Goal: Navigation & Orientation: Find specific page/section

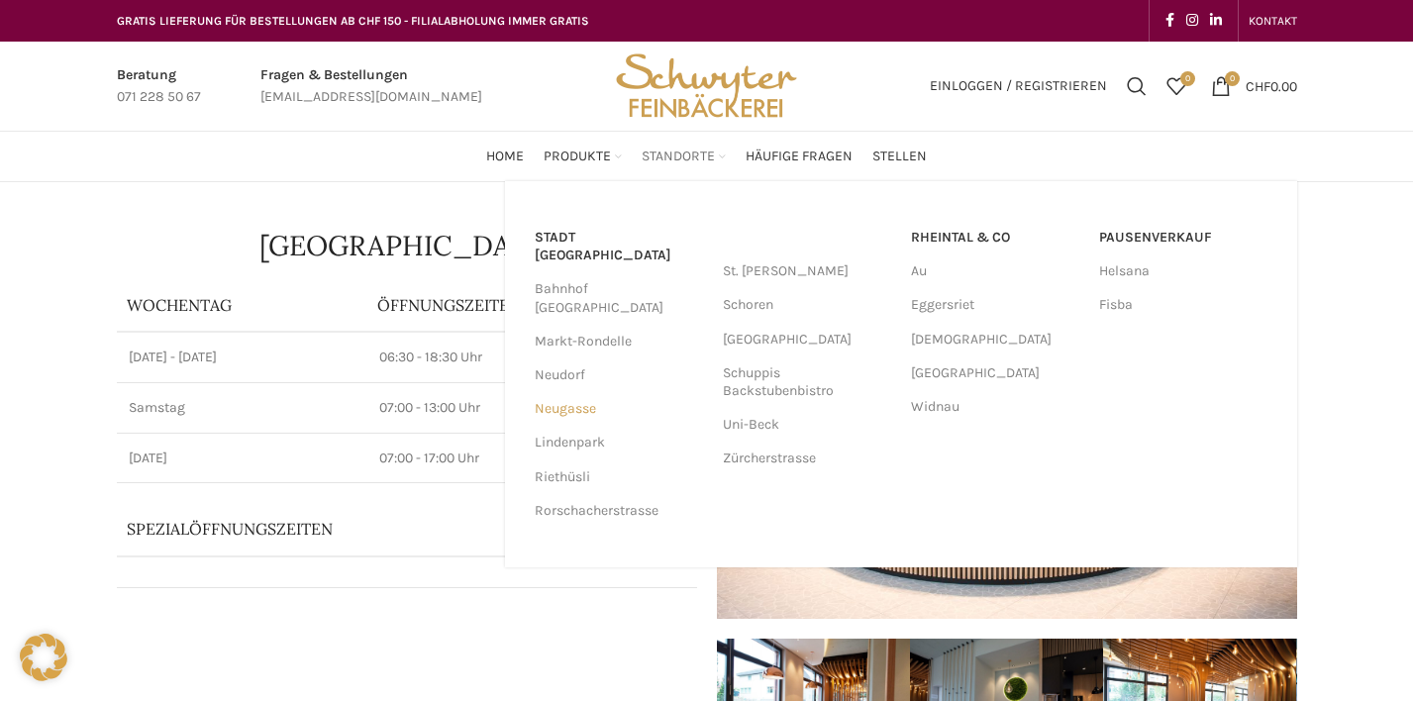
click at [561, 392] on link "Neugasse" at bounding box center [619, 409] width 168 height 34
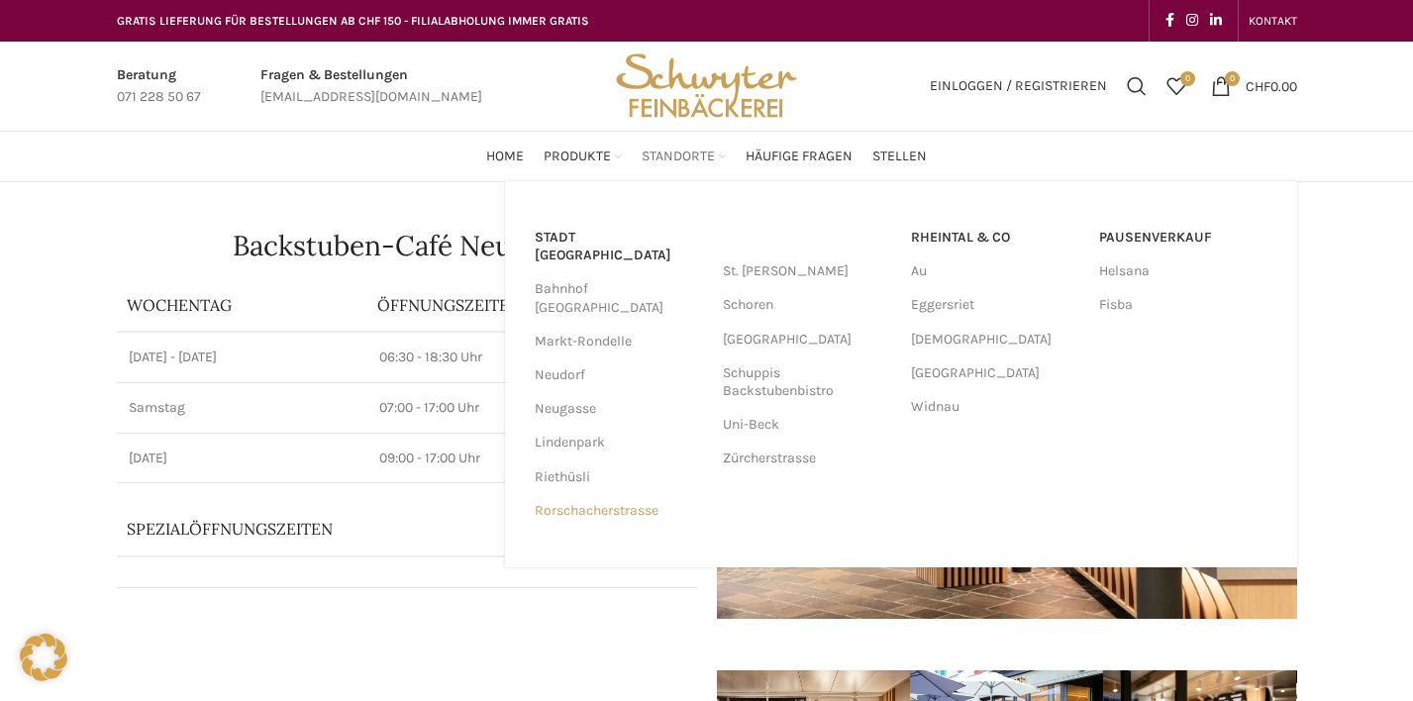
click at [581, 494] on link "Rorschacherstrasse" at bounding box center [619, 511] width 168 height 34
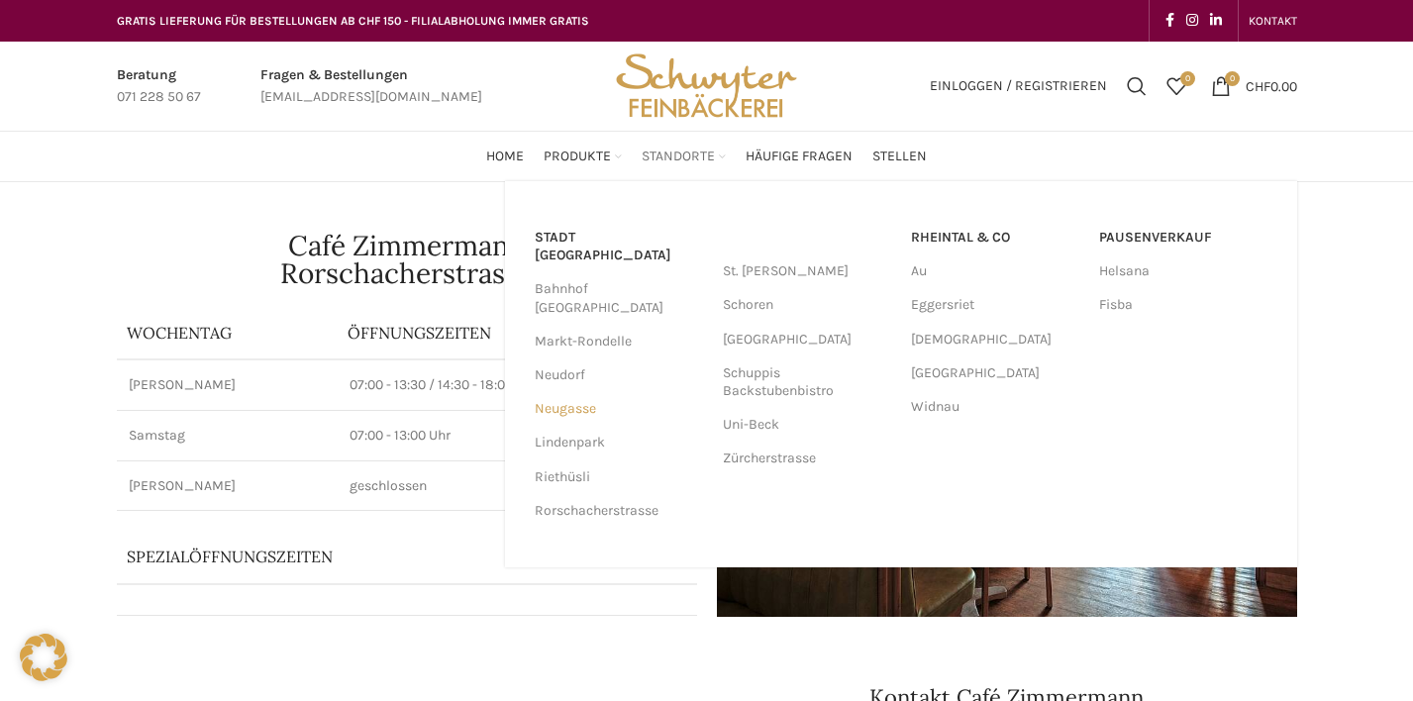
click at [570, 392] on link "Neugasse" at bounding box center [619, 409] width 168 height 34
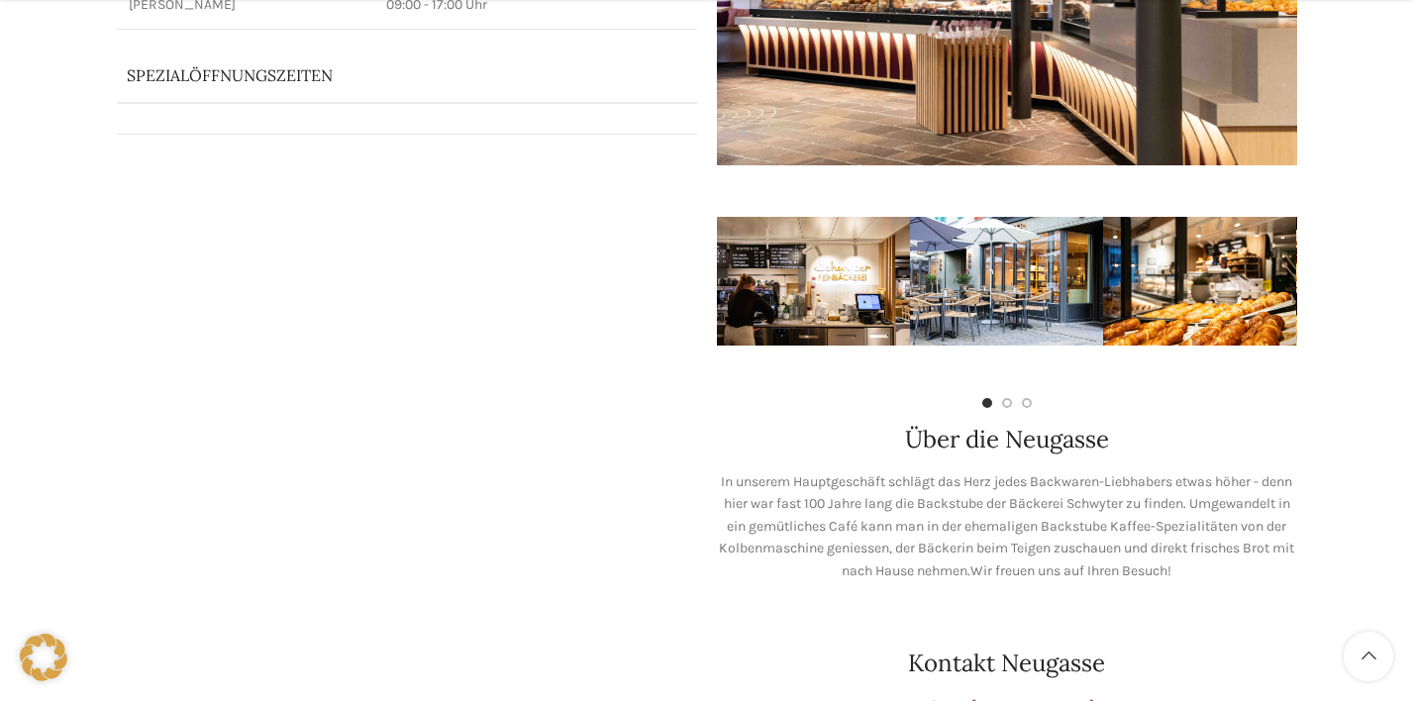
scroll to position [633, 0]
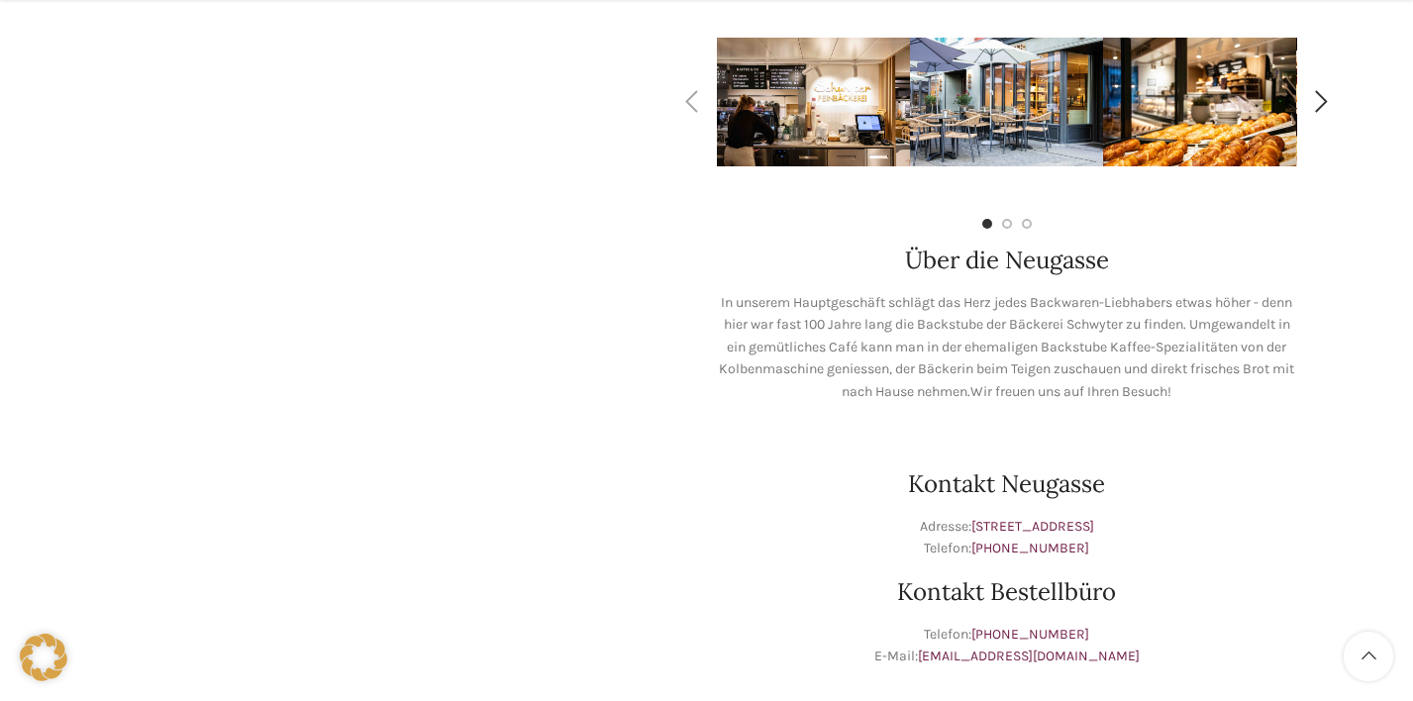
click at [818, 135] on img "1 / 7" at bounding box center [813, 102] width 193 height 129
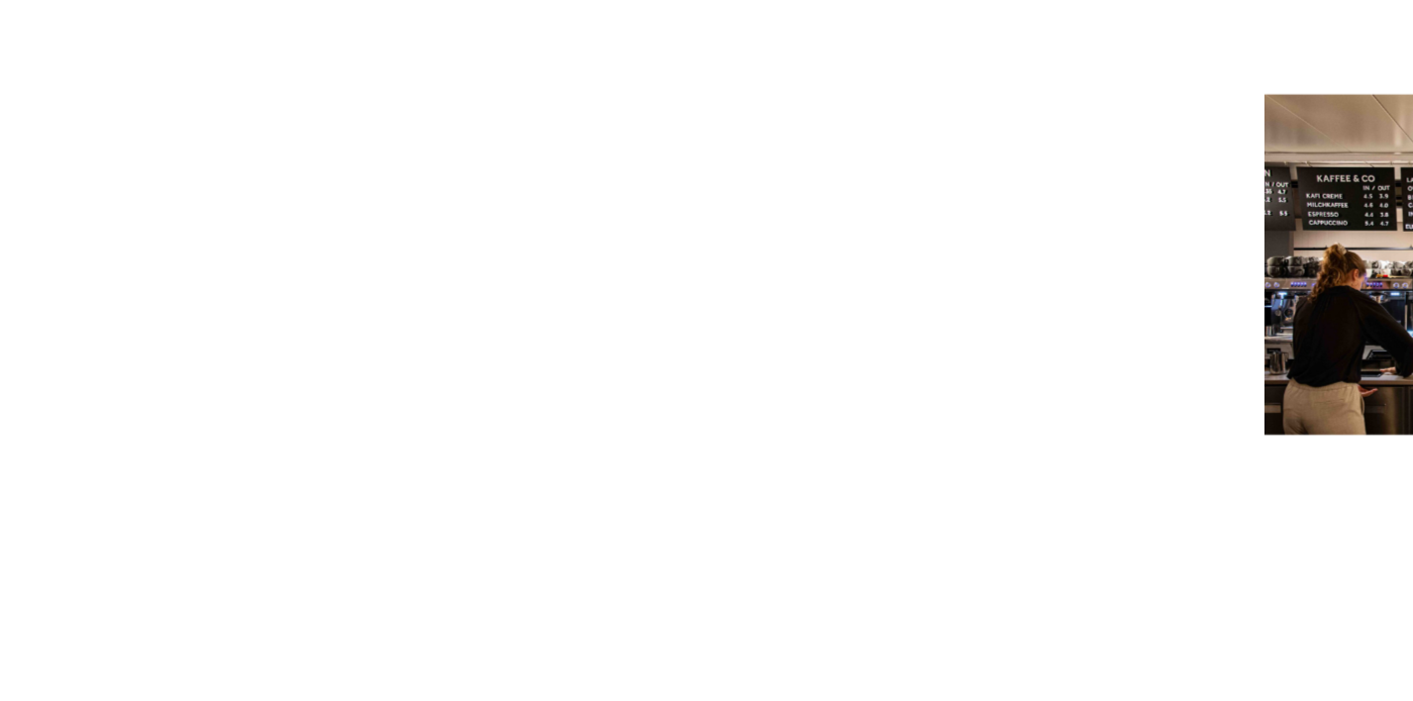
scroll to position [356, 0]
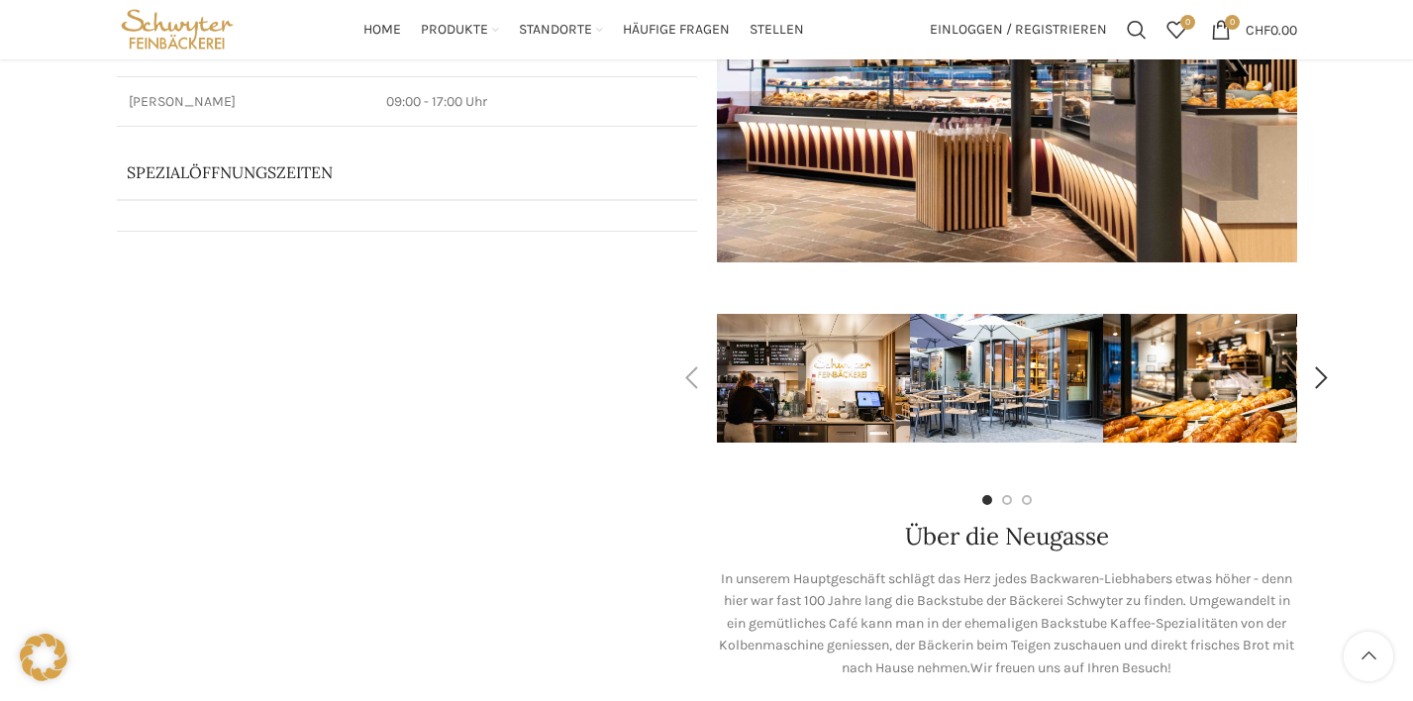
click at [865, 402] on img "1 / 7" at bounding box center [813, 378] width 193 height 129
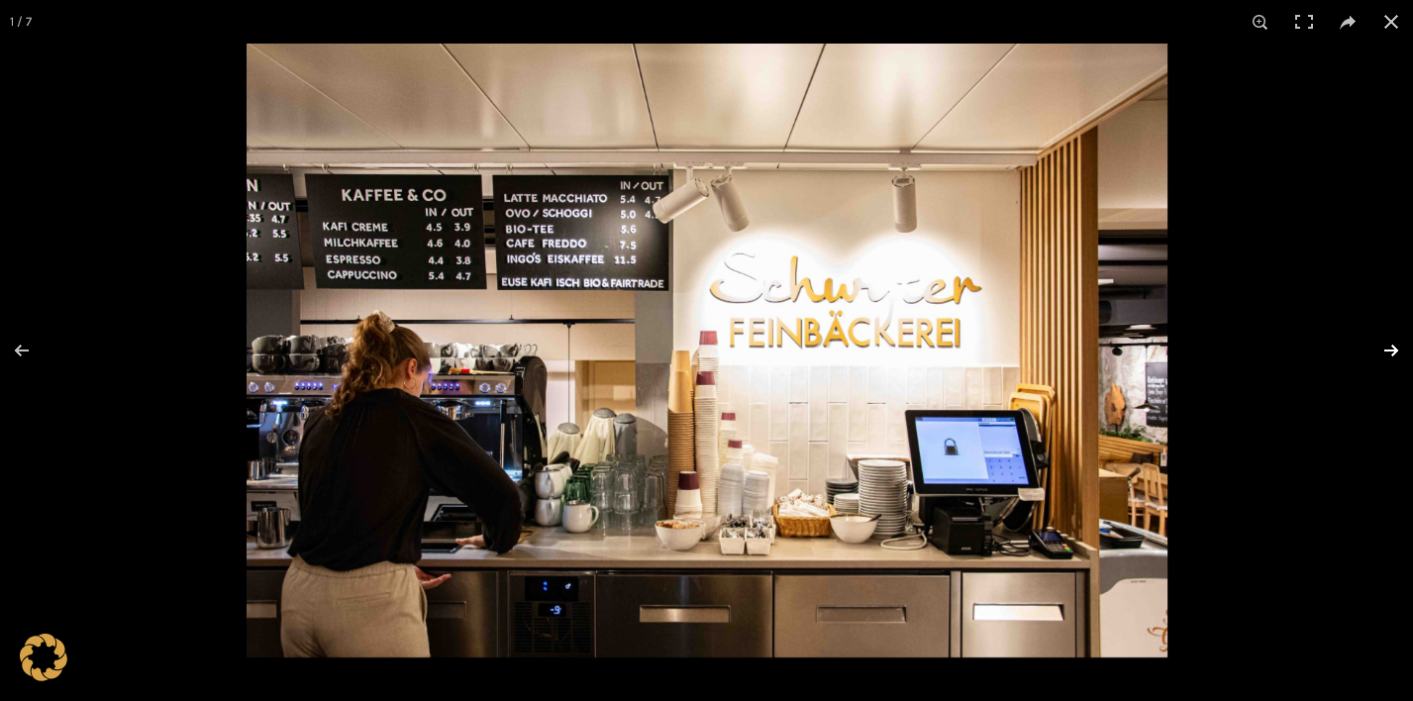
click at [1389, 353] on button at bounding box center [1378, 350] width 69 height 99
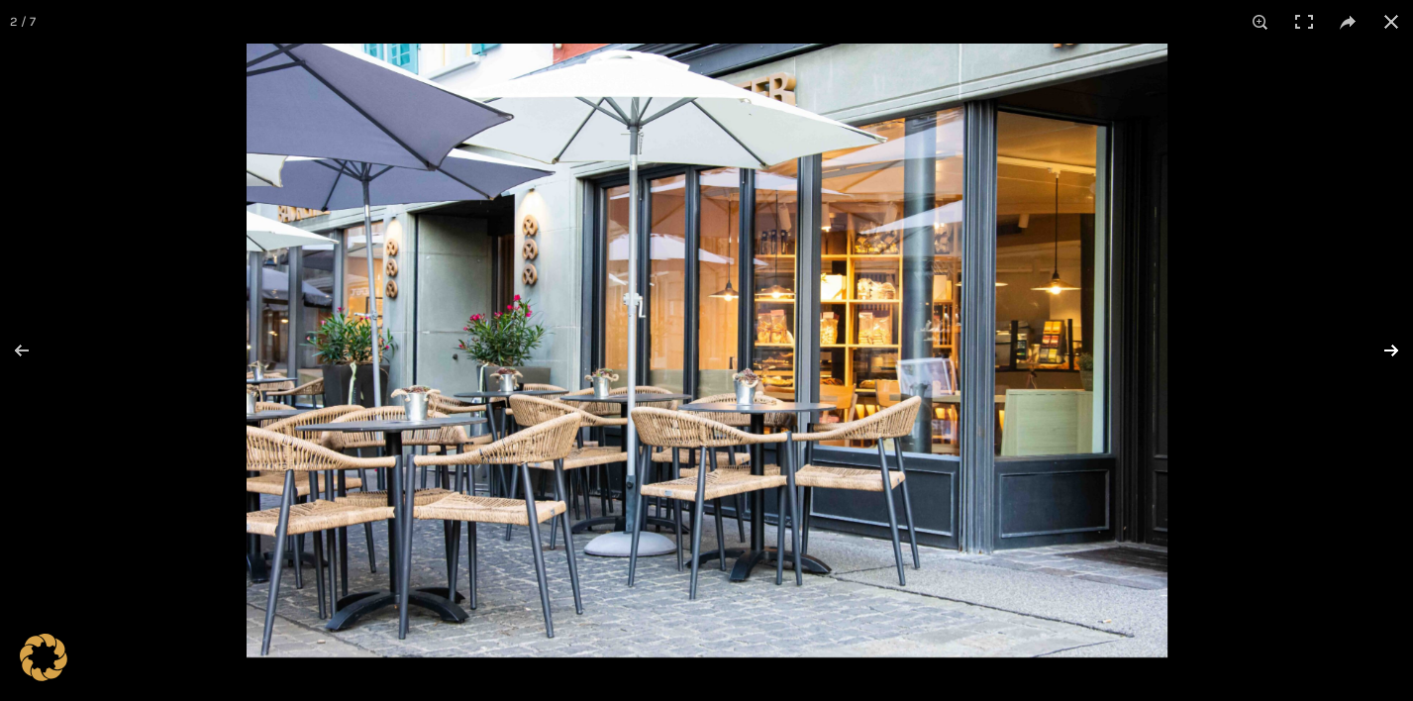
click at [1389, 353] on button at bounding box center [1378, 350] width 69 height 99
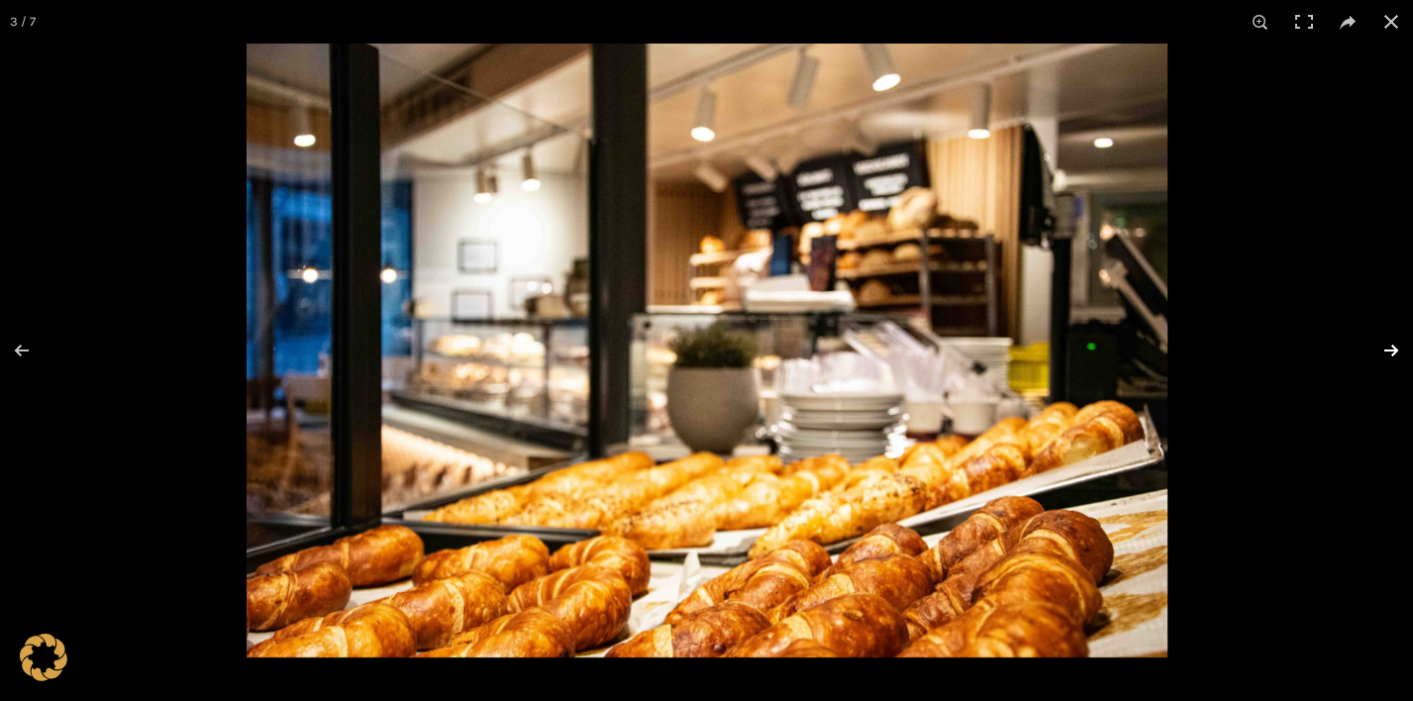
click at [1389, 353] on button at bounding box center [1378, 350] width 69 height 99
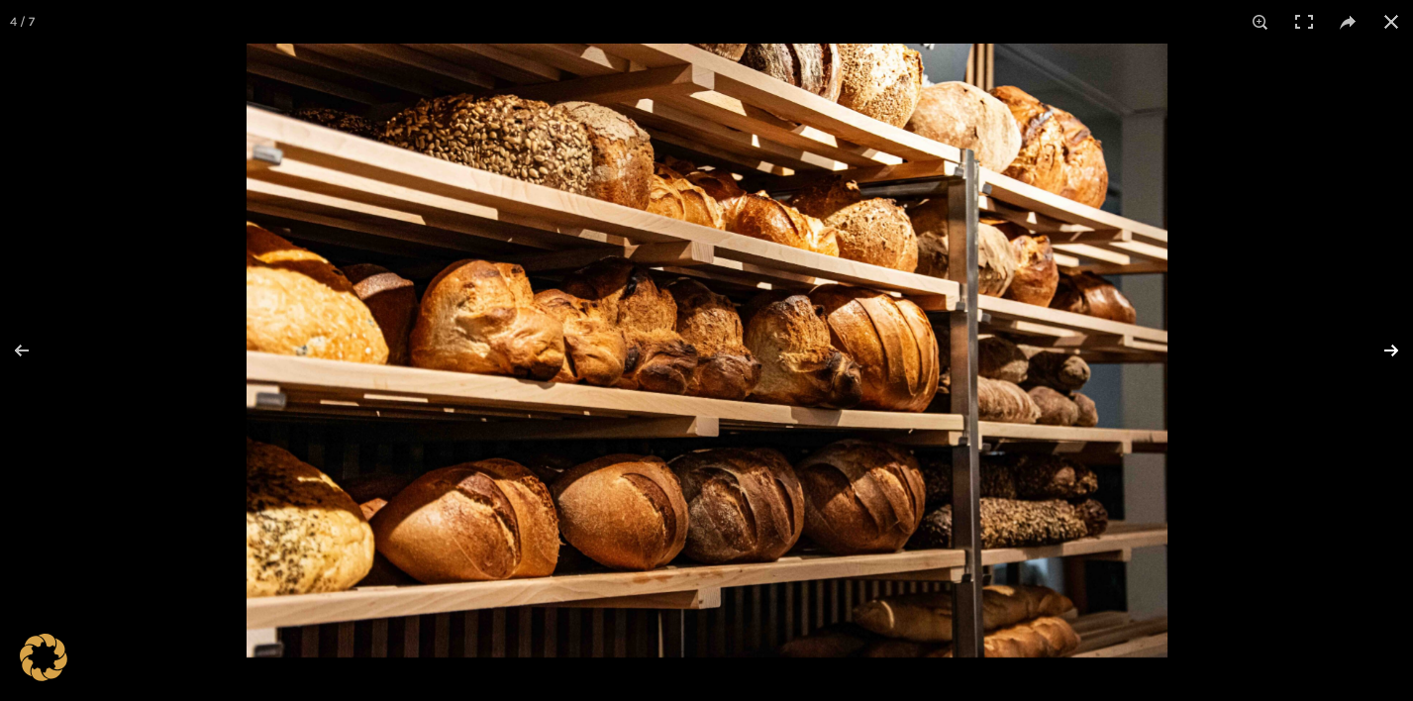
click at [1389, 353] on button at bounding box center [1378, 350] width 69 height 99
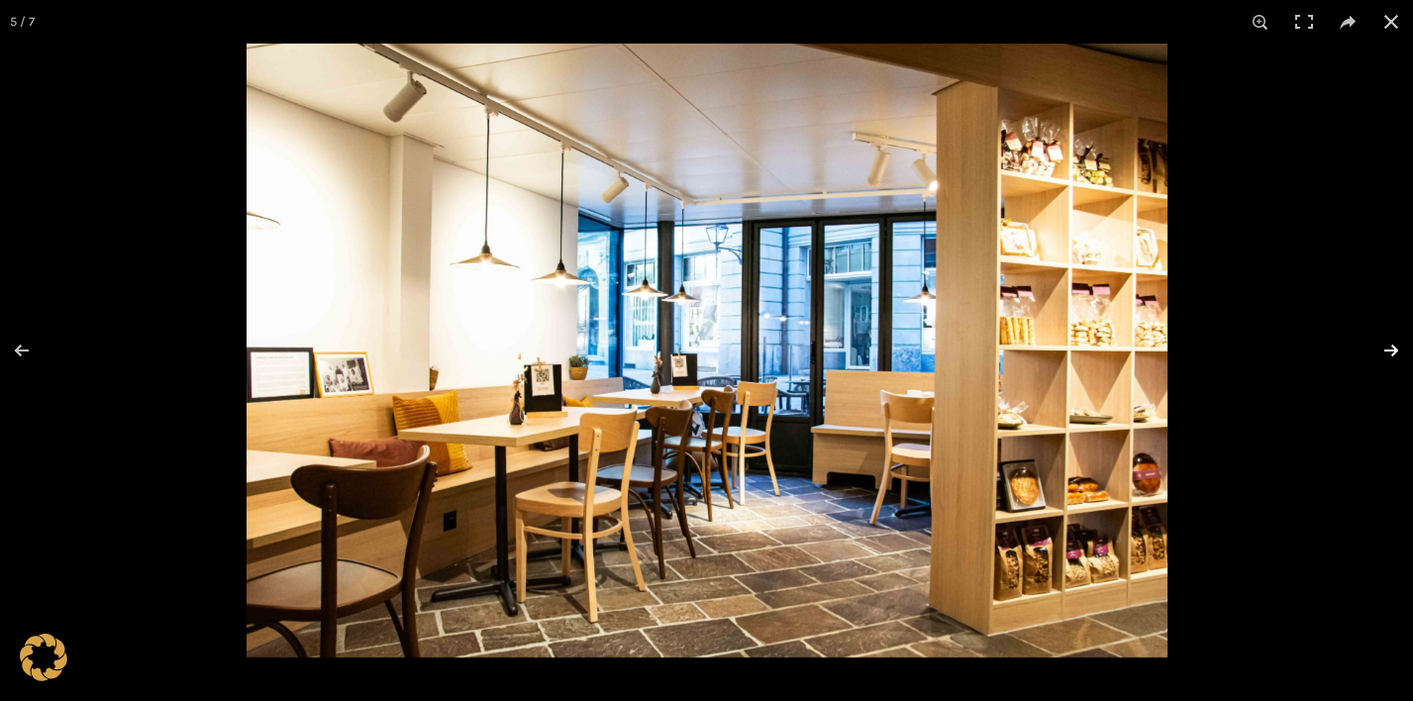
click at [1389, 353] on button at bounding box center [1378, 350] width 69 height 99
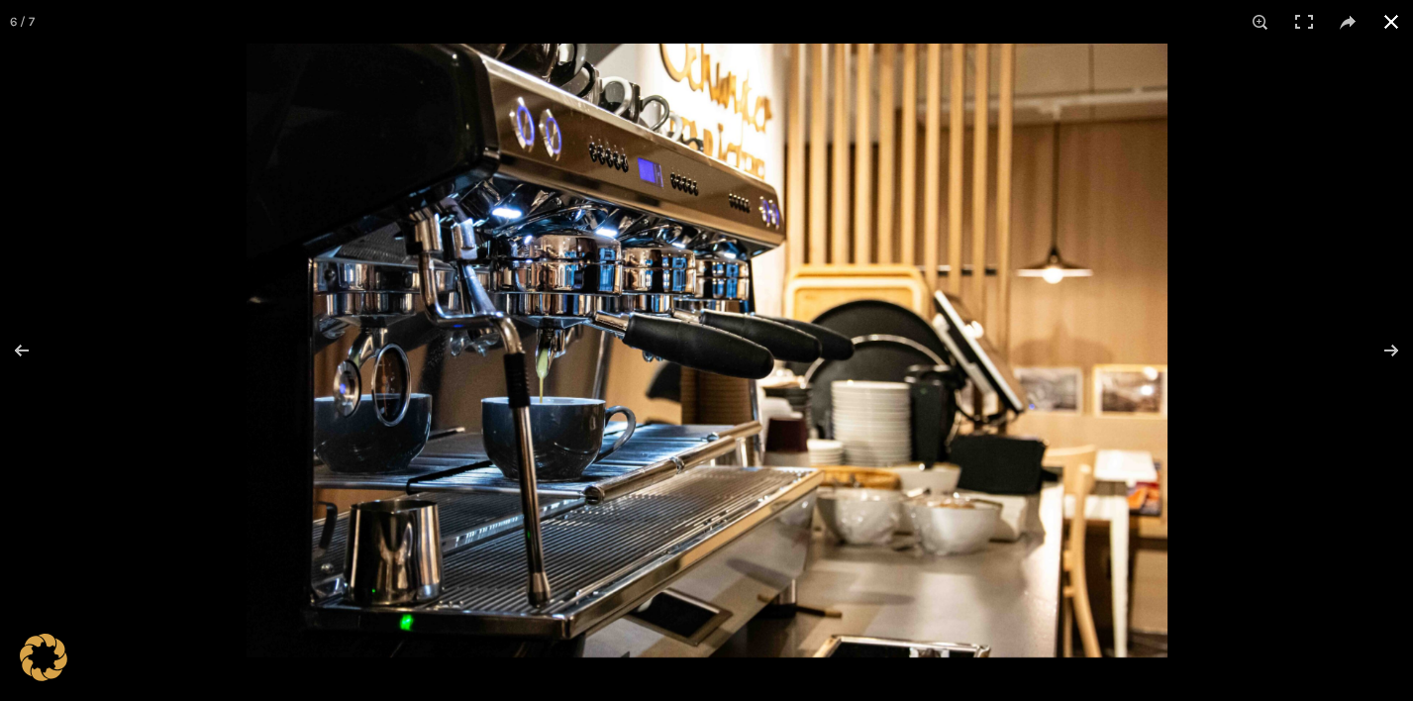
click at [1388, 20] on button at bounding box center [1391, 22] width 44 height 44
